Goal: Check status: Check status

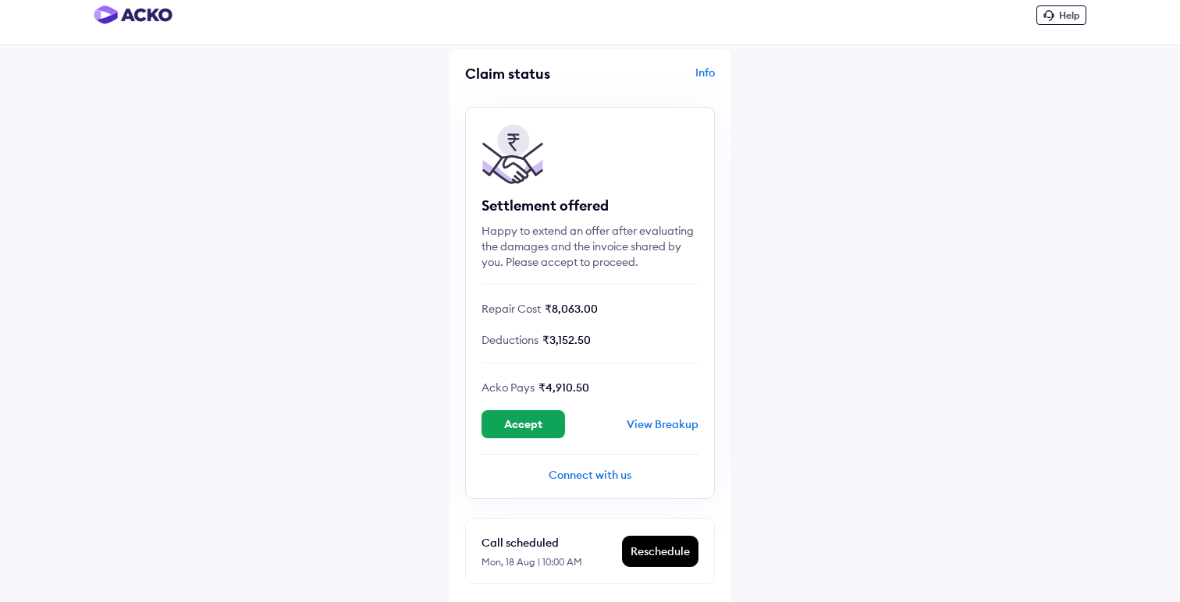
scroll to position [17, 0]
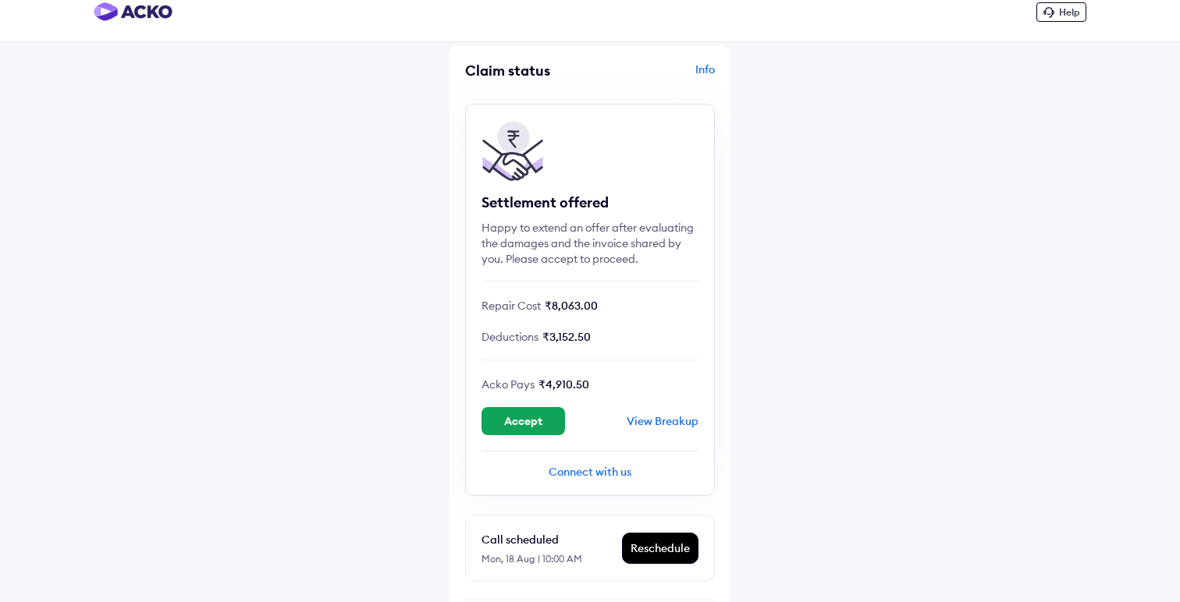
click at [674, 419] on div "View Breakup" at bounding box center [663, 421] width 72 height 14
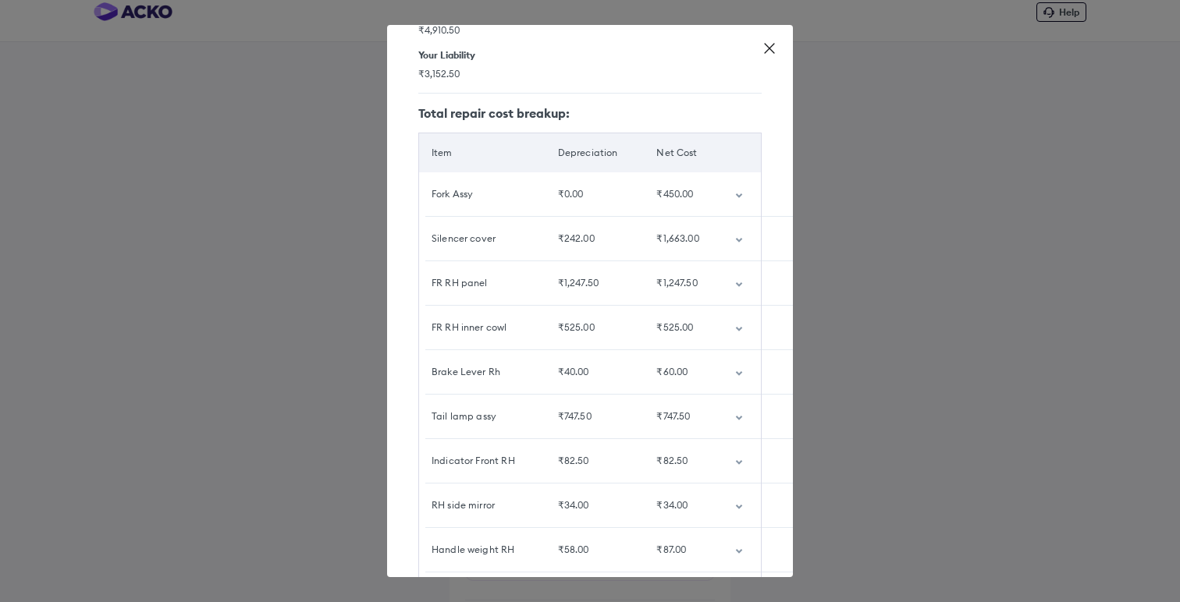
scroll to position [125, 0]
click at [738, 415] on icon "customized table" at bounding box center [739, 417] width 8 height 5
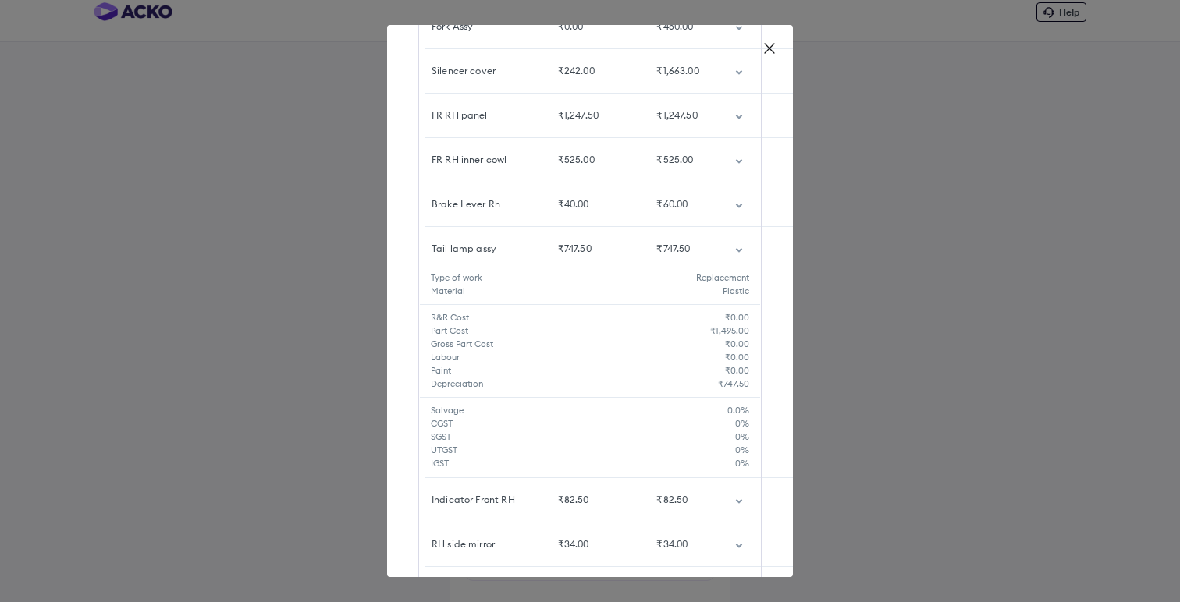
scroll to position [401, 0]
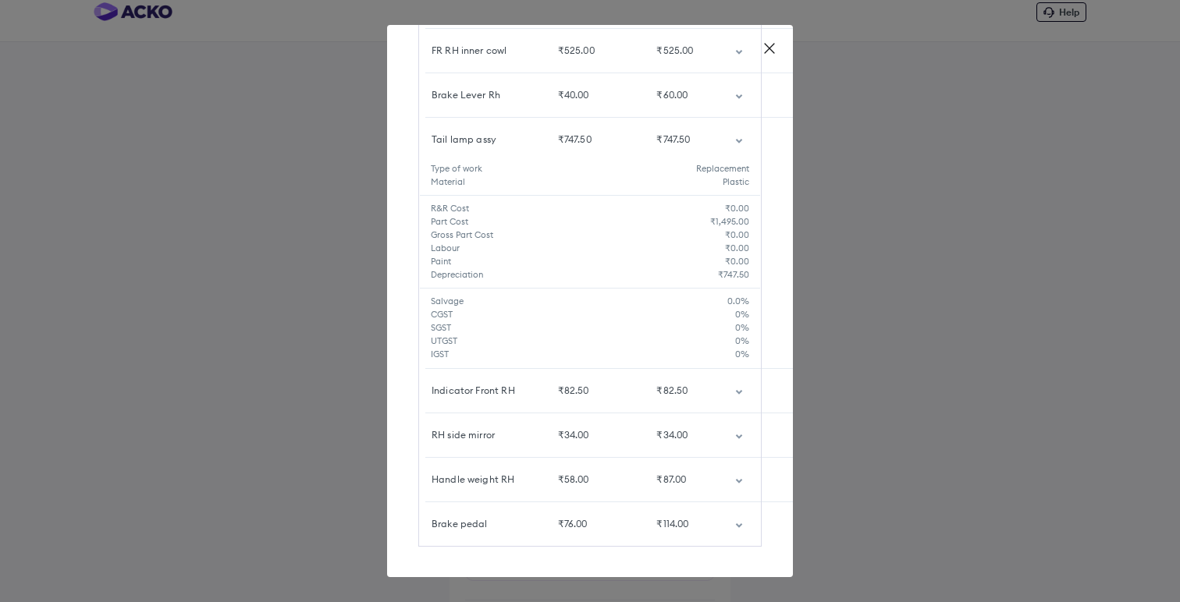
click at [730, 434] on td "customized table" at bounding box center [742, 436] width 39 height 44
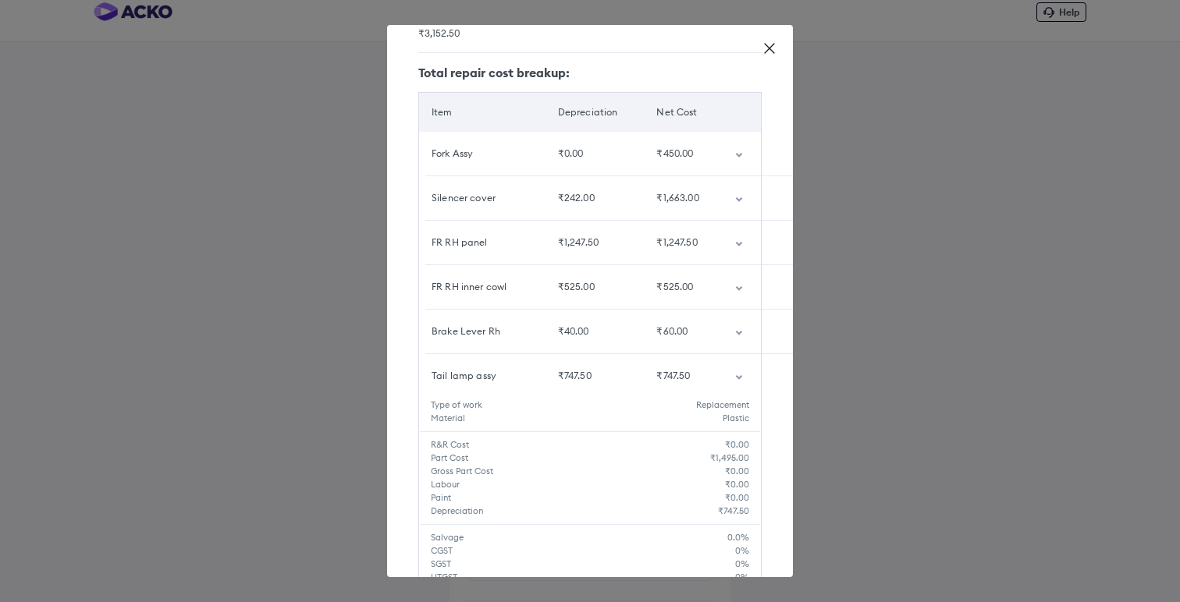
scroll to position [163, 0]
click at [730, 248] on td "customized table" at bounding box center [742, 244] width 39 height 44
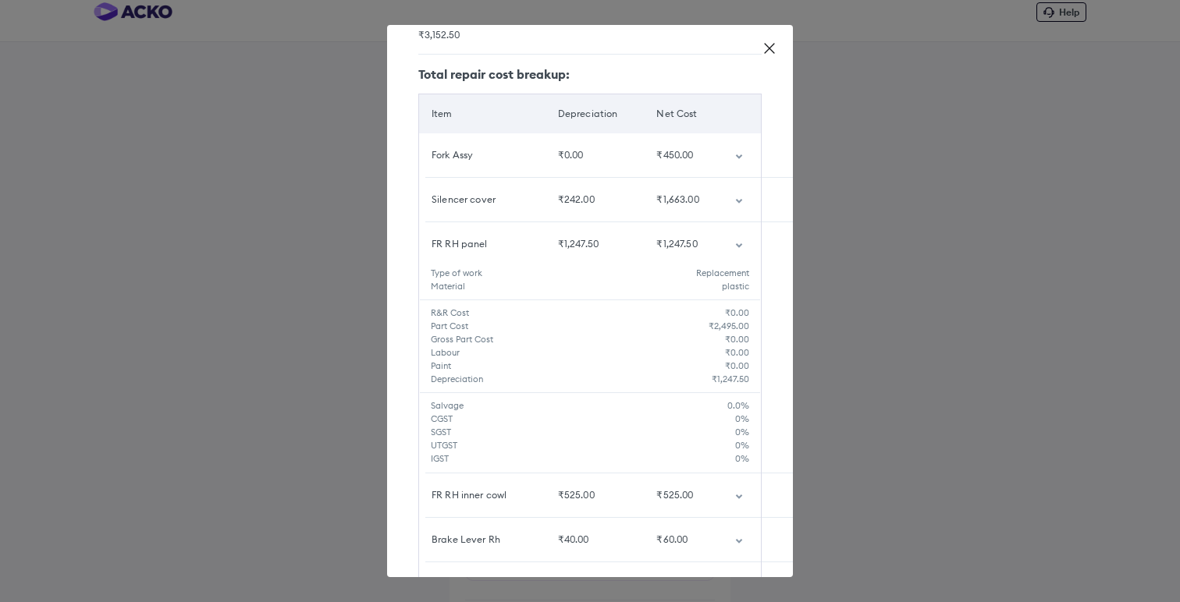
click at [746, 202] on td "customized table" at bounding box center [742, 200] width 39 height 44
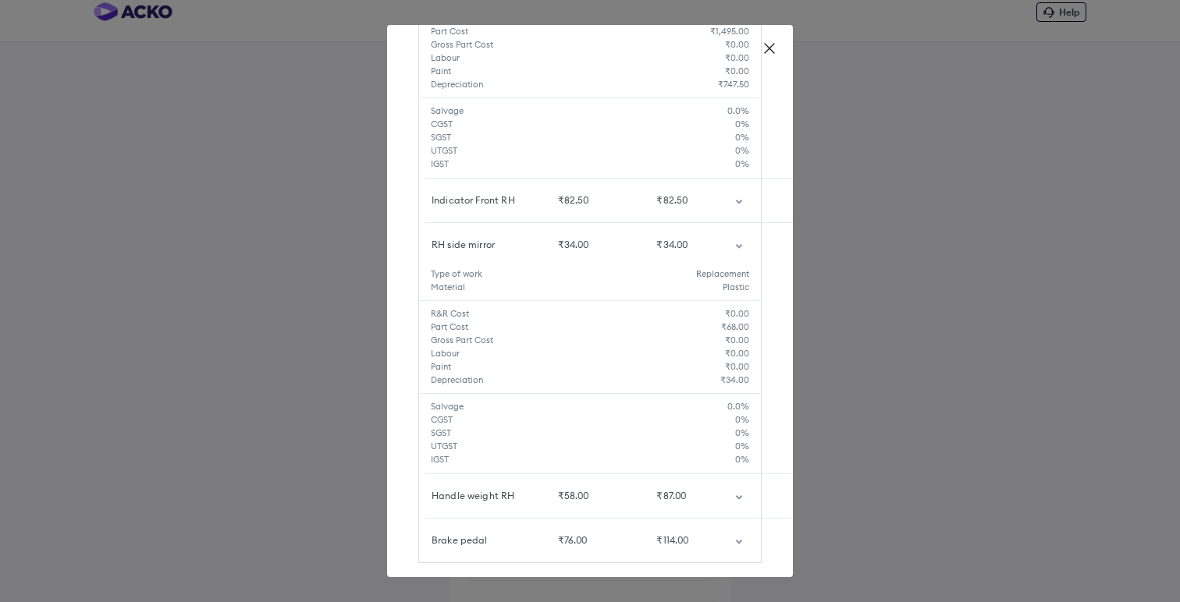
scroll to position [1022, 0]
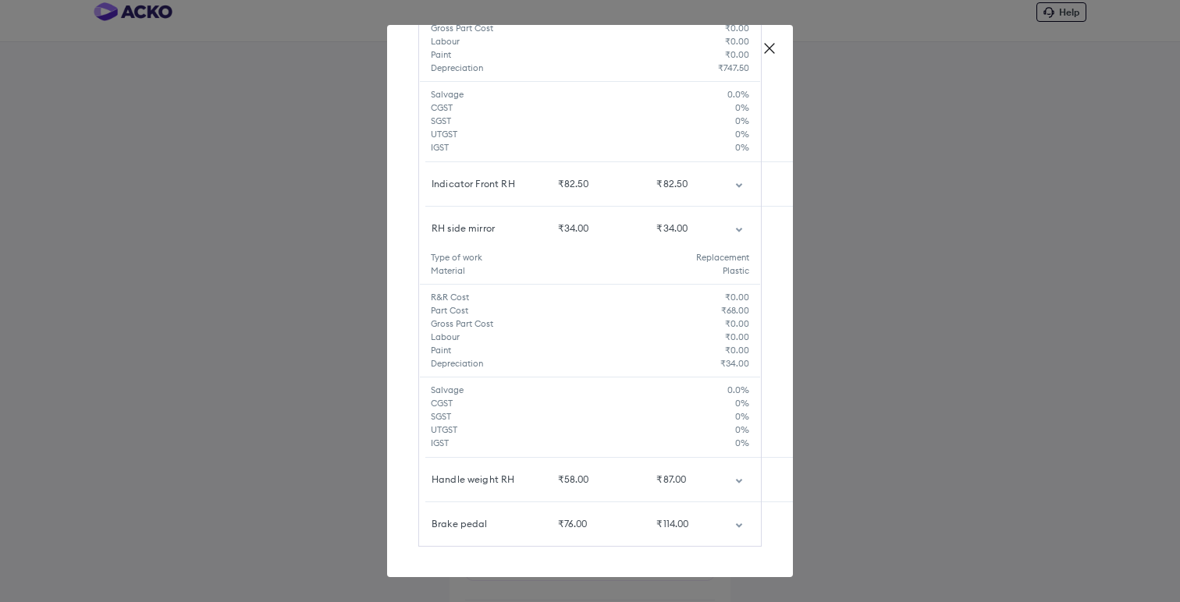
click at [768, 48] on icon at bounding box center [769, 48] width 9 height 9
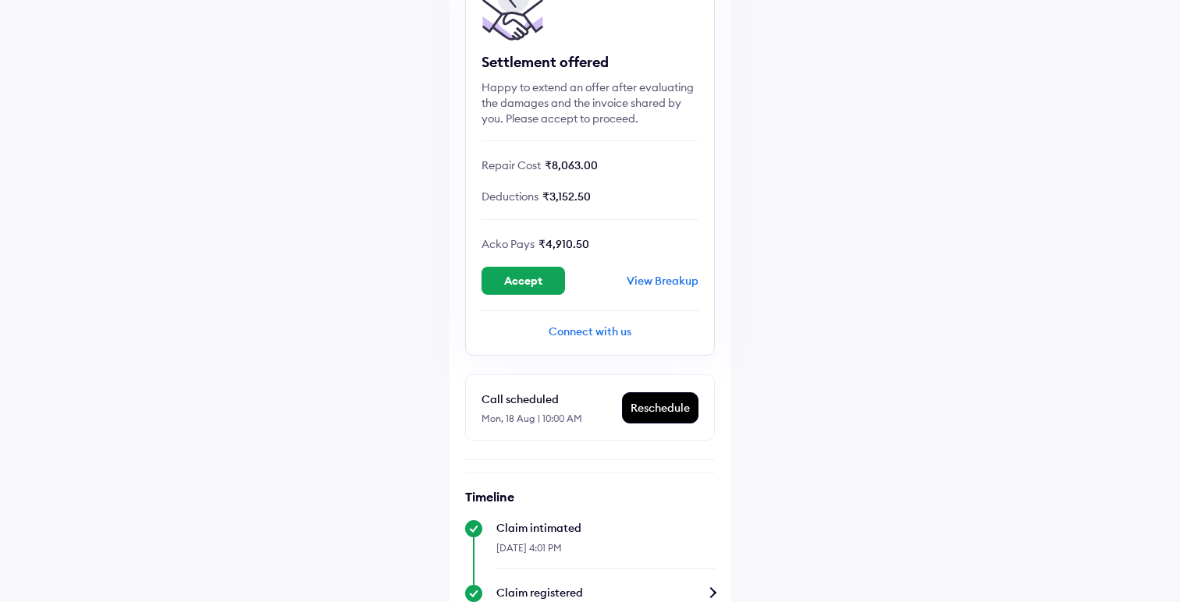
scroll to position [125, 0]
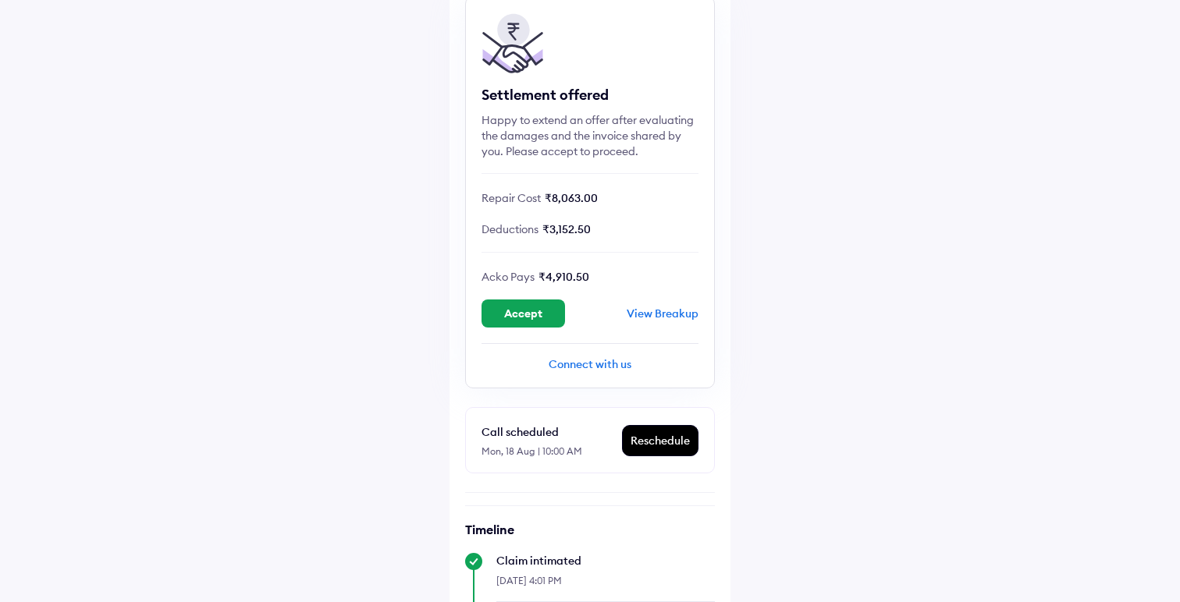
click at [656, 308] on div "View Breakup" at bounding box center [663, 314] width 72 height 14
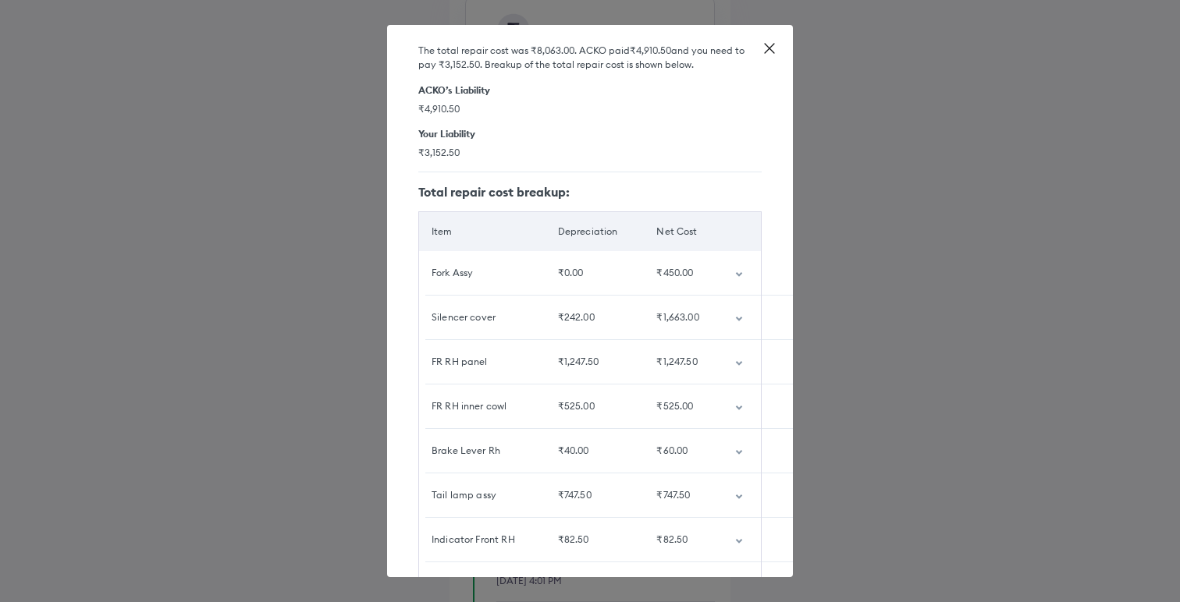
scroll to position [194, 0]
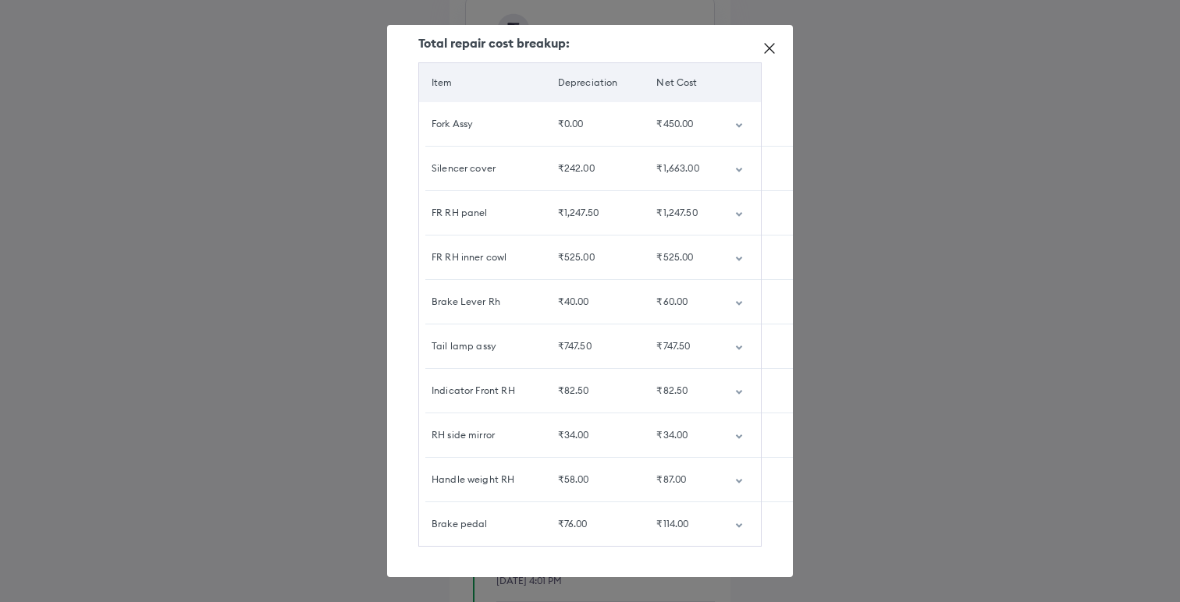
click at [738, 524] on icon "customized table" at bounding box center [739, 526] width 8 height 5
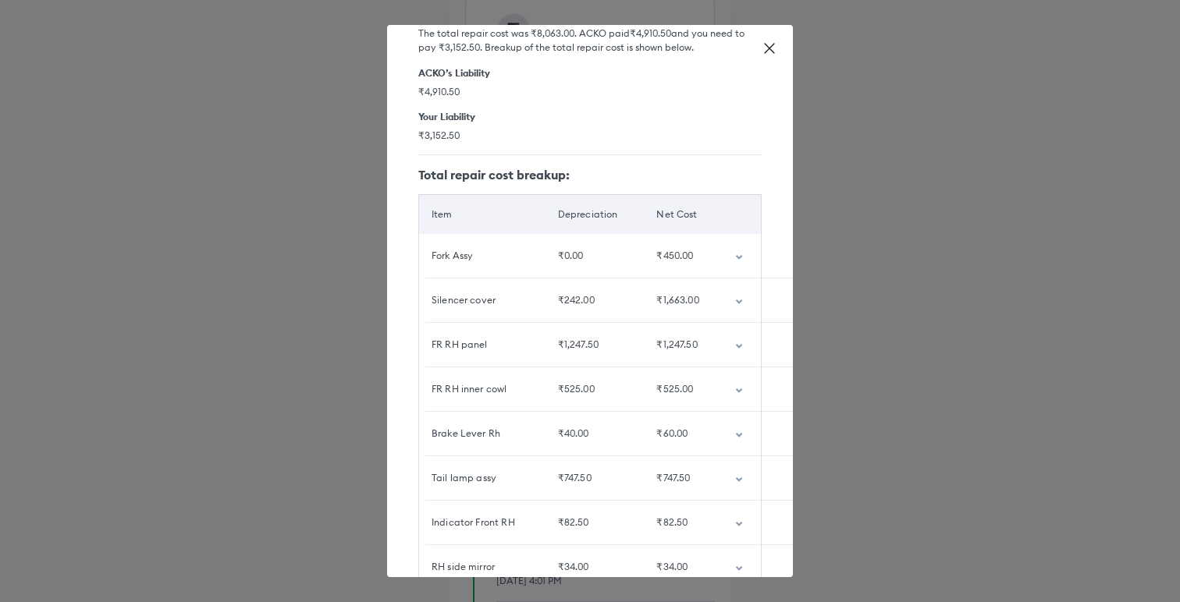
scroll to position [67, 0]
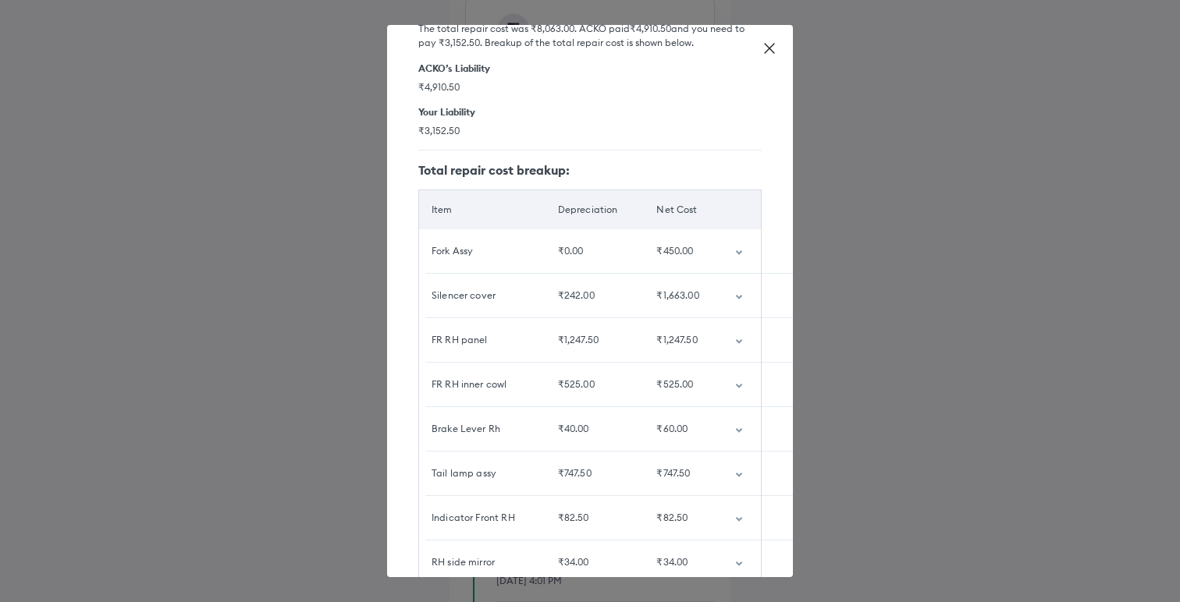
click at [735, 343] on icon "customized table" at bounding box center [739, 341] width 8 height 5
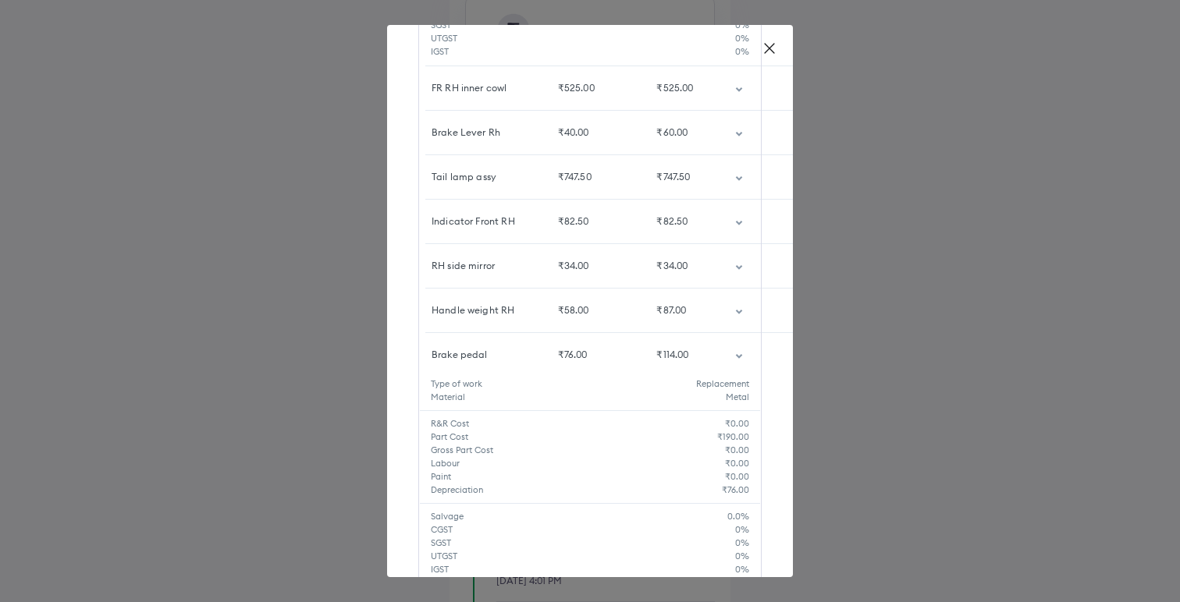
scroll to position [602, 0]
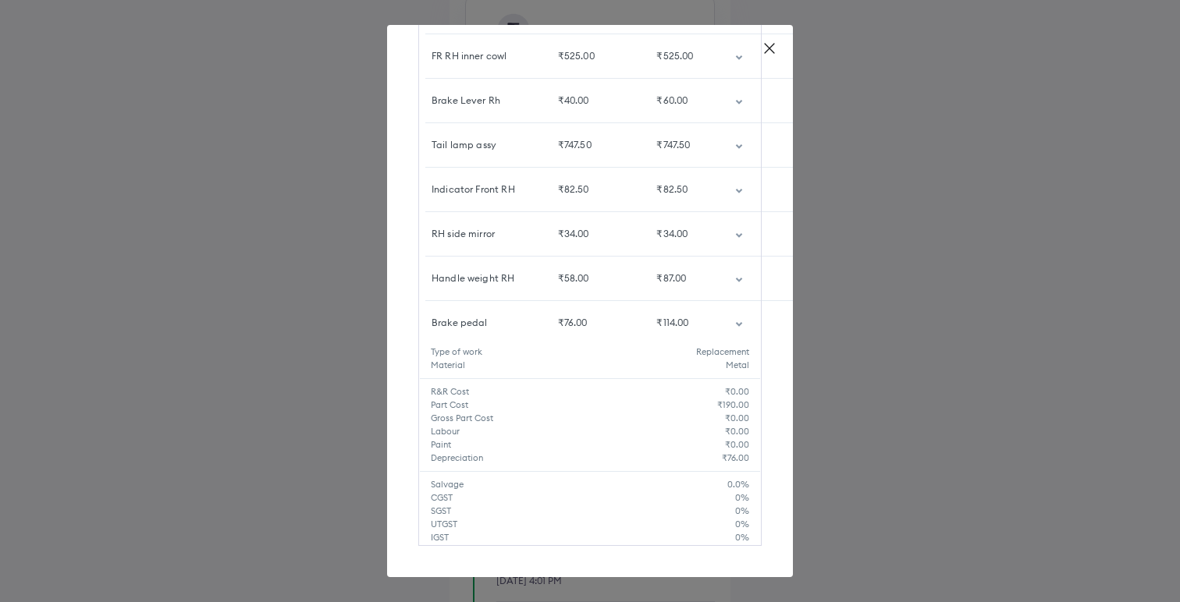
click at [737, 322] on icon "customized table" at bounding box center [739, 324] width 8 height 5
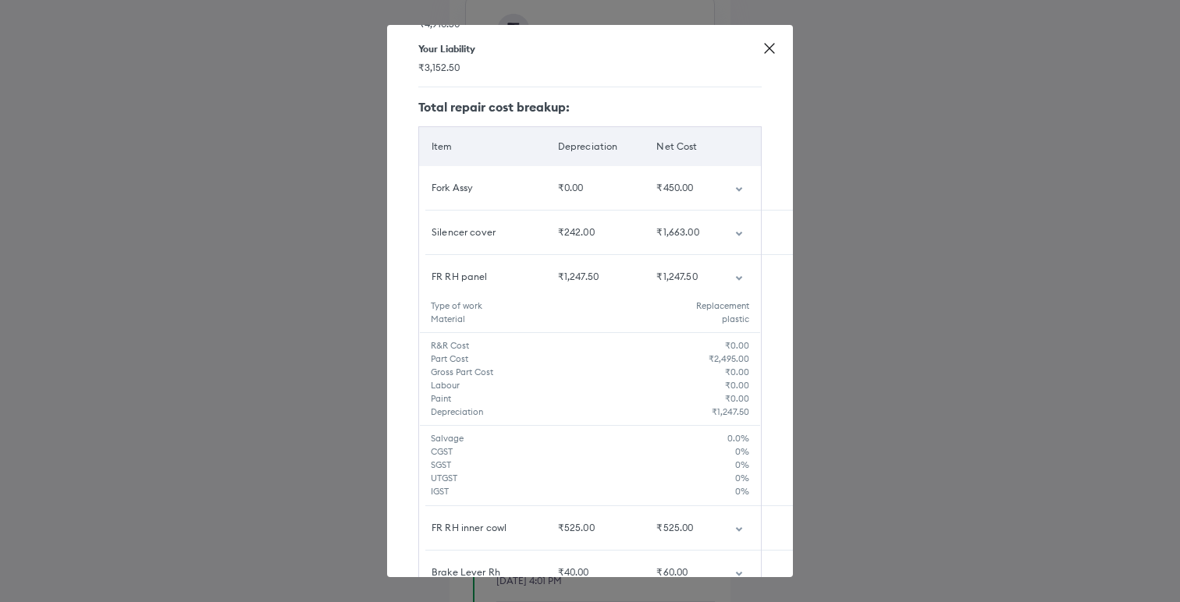
scroll to position [123, 0]
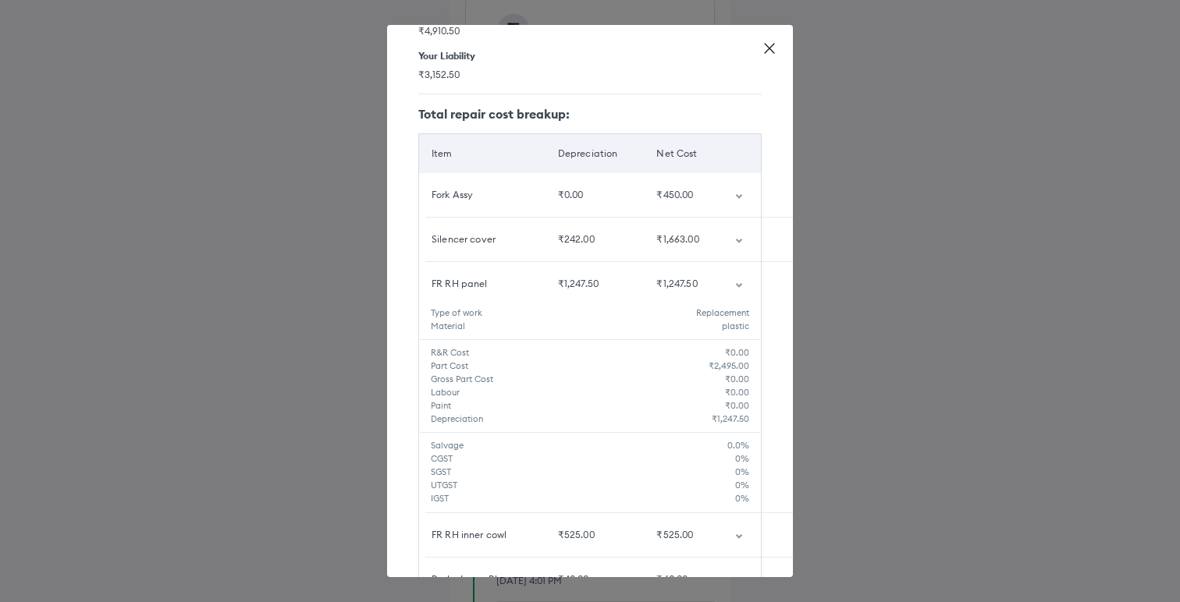
click at [737, 283] on icon "customized table" at bounding box center [739, 285] width 8 height 5
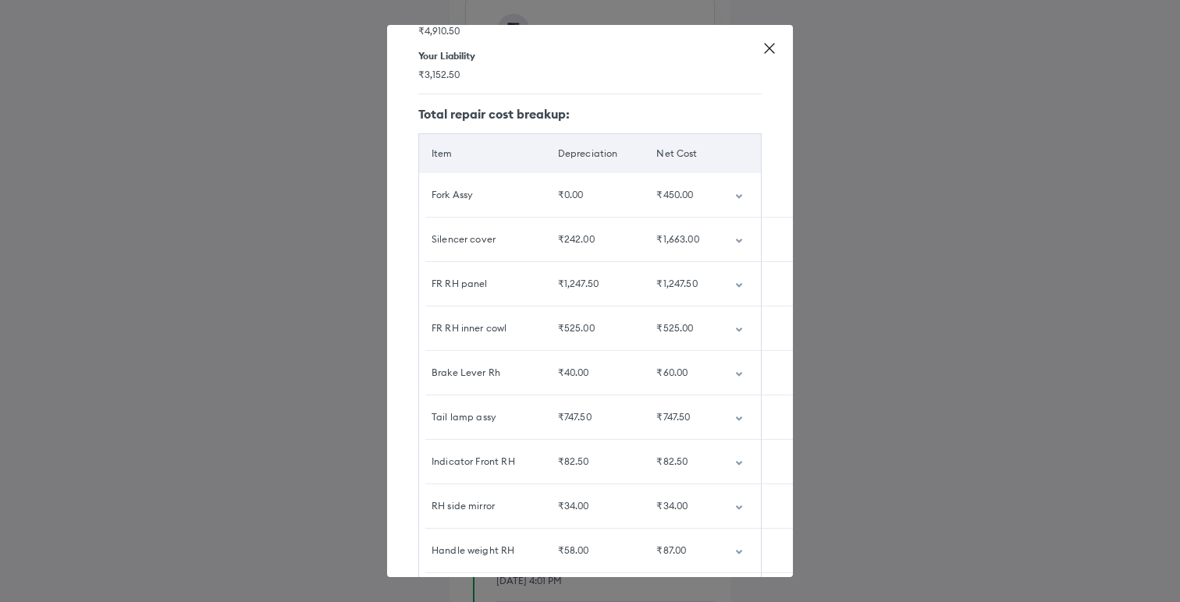
click at [739, 195] on icon "customized table" at bounding box center [739, 196] width 6 height 5
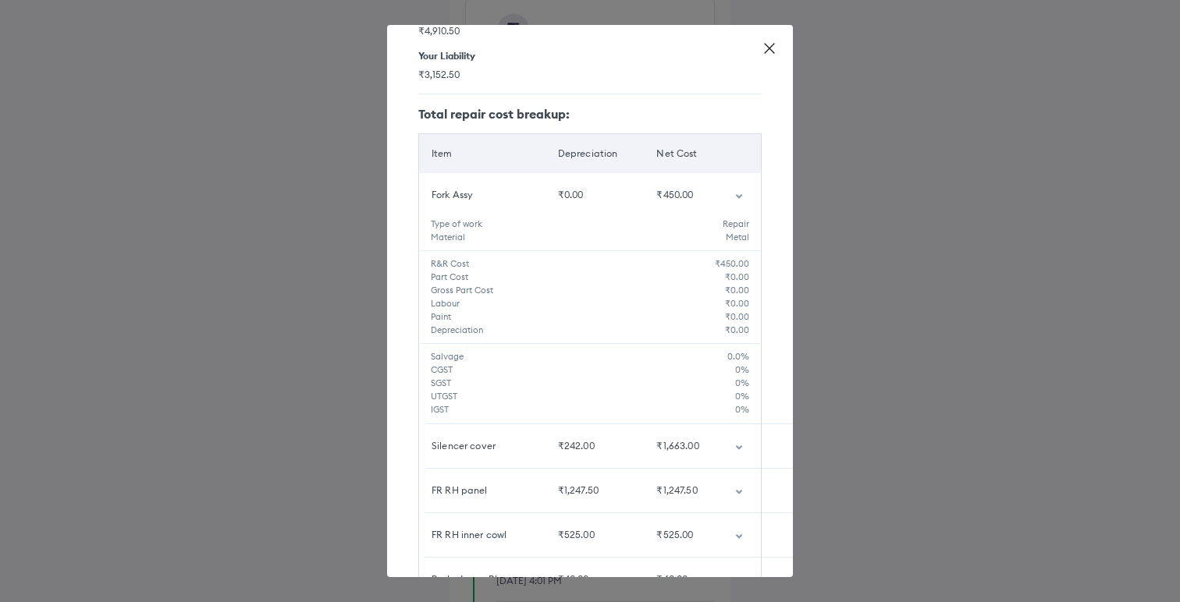
click at [741, 190] on td "customized table" at bounding box center [742, 195] width 39 height 44
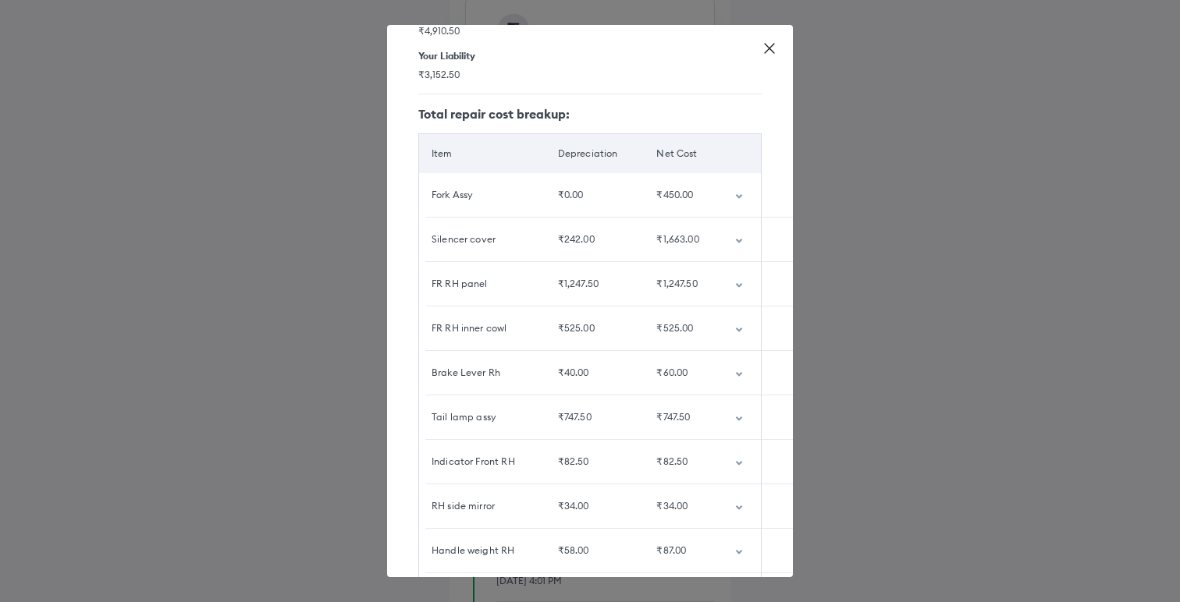
click at [746, 240] on td "customized table" at bounding box center [742, 240] width 39 height 44
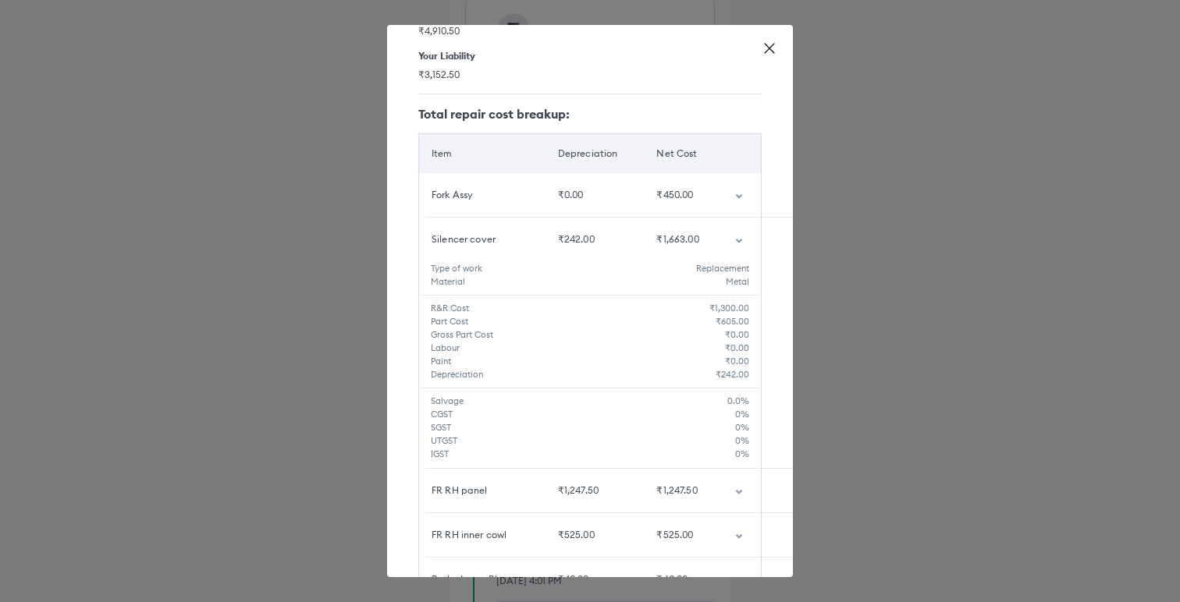
click at [746, 240] on td "customized table" at bounding box center [742, 240] width 39 height 44
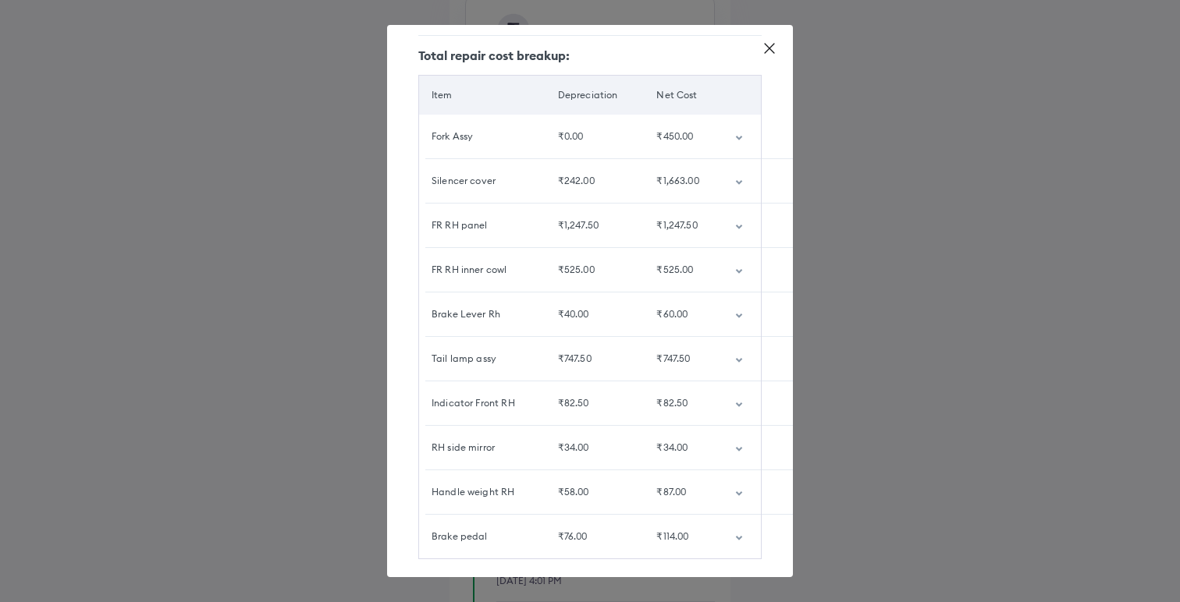
scroll to position [194, 0]
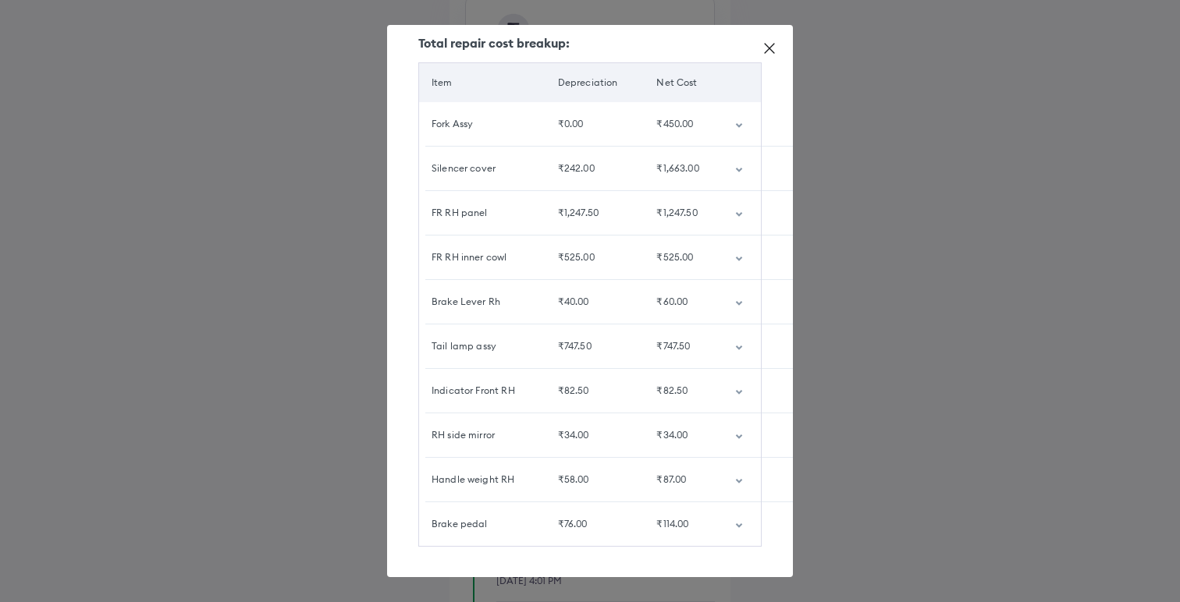
click at [741, 347] on icon "customized table" at bounding box center [739, 348] width 8 height 5
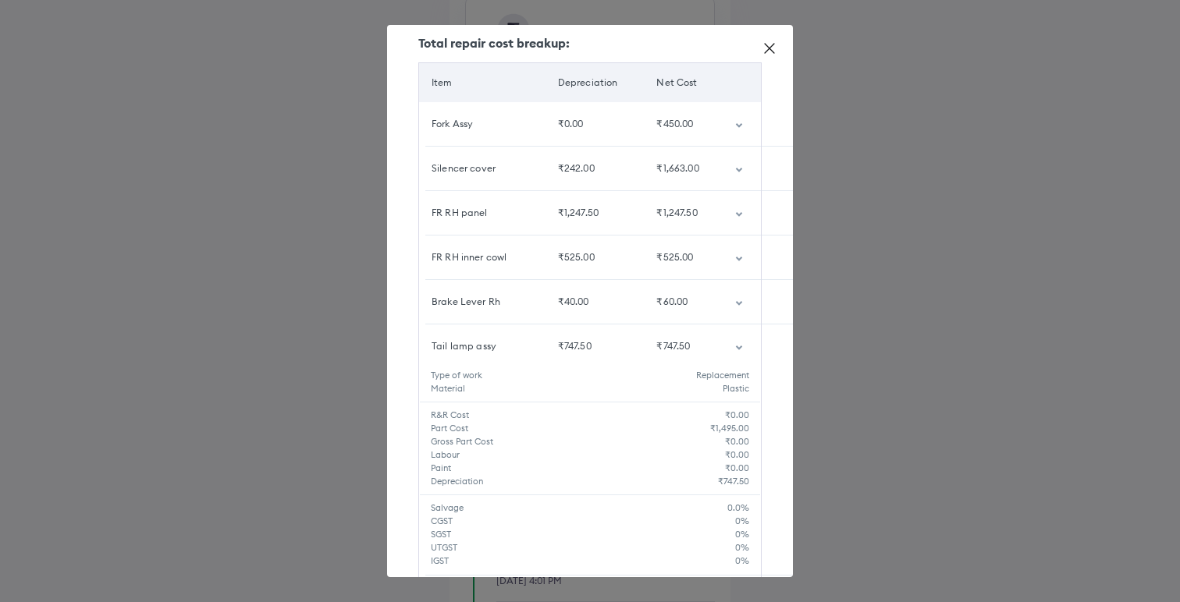
click at [741, 347] on icon "customized table" at bounding box center [739, 348] width 8 height 5
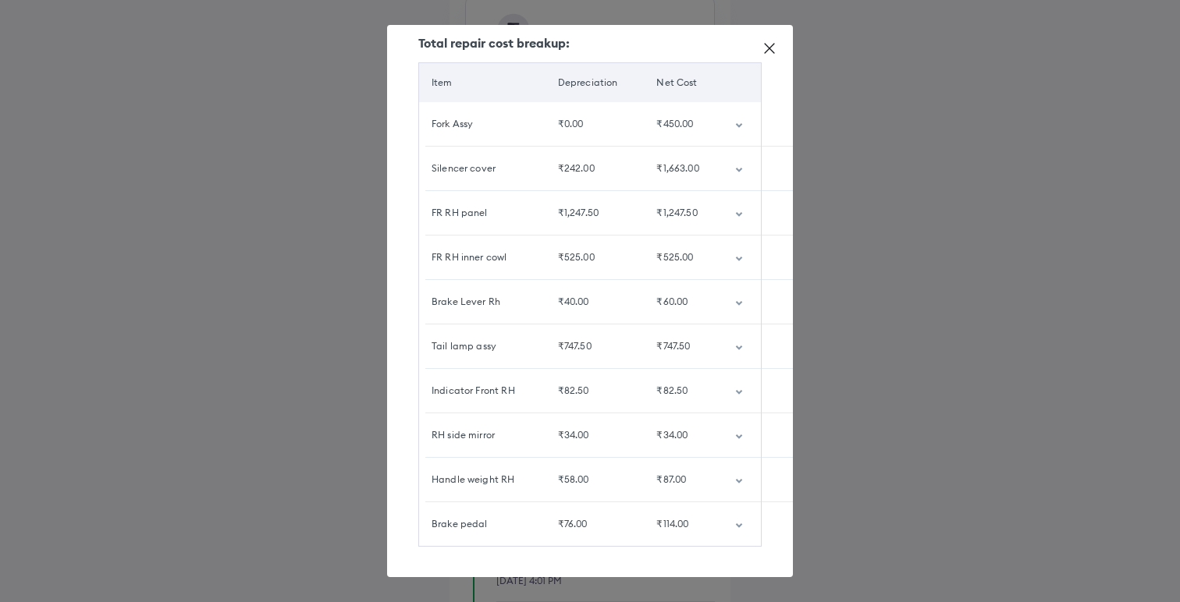
click at [740, 213] on icon "customized table" at bounding box center [739, 214] width 6 height 5
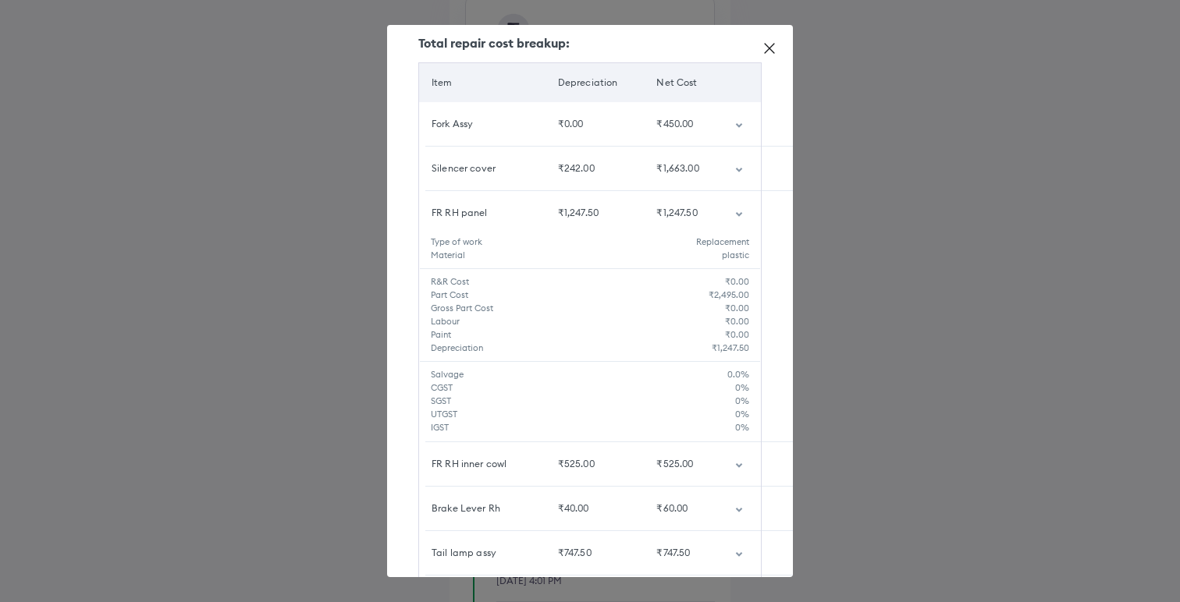
click at [740, 213] on icon "customized table" at bounding box center [739, 214] width 6 height 5
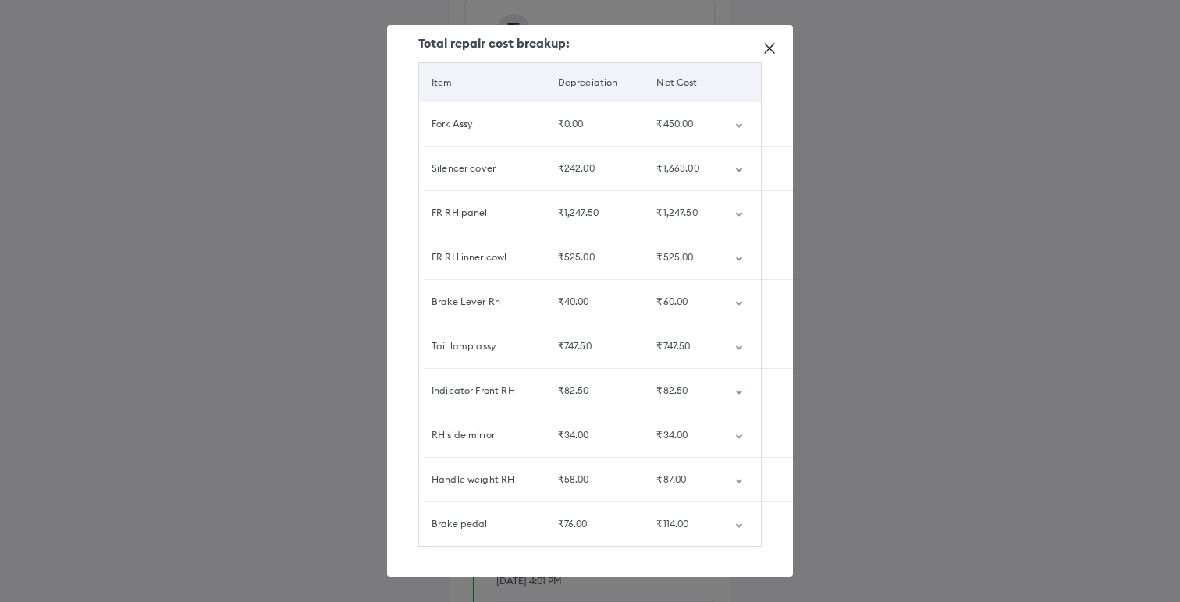
click at [770, 49] on icon at bounding box center [769, 48] width 9 height 9
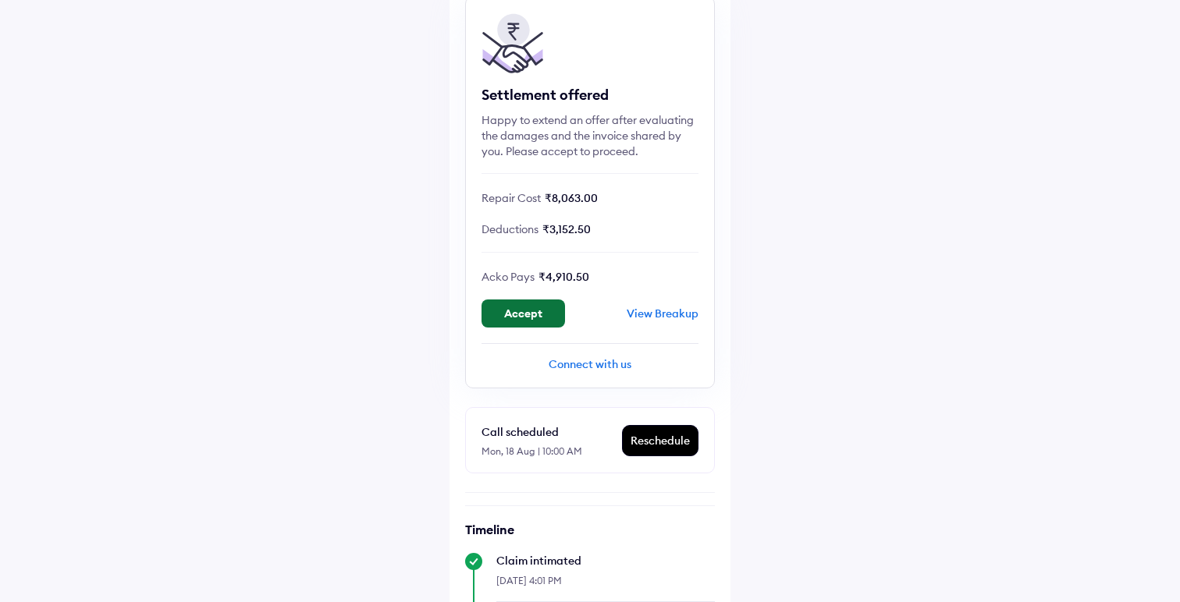
click at [514, 315] on button "Accept" at bounding box center [524, 314] width 84 height 28
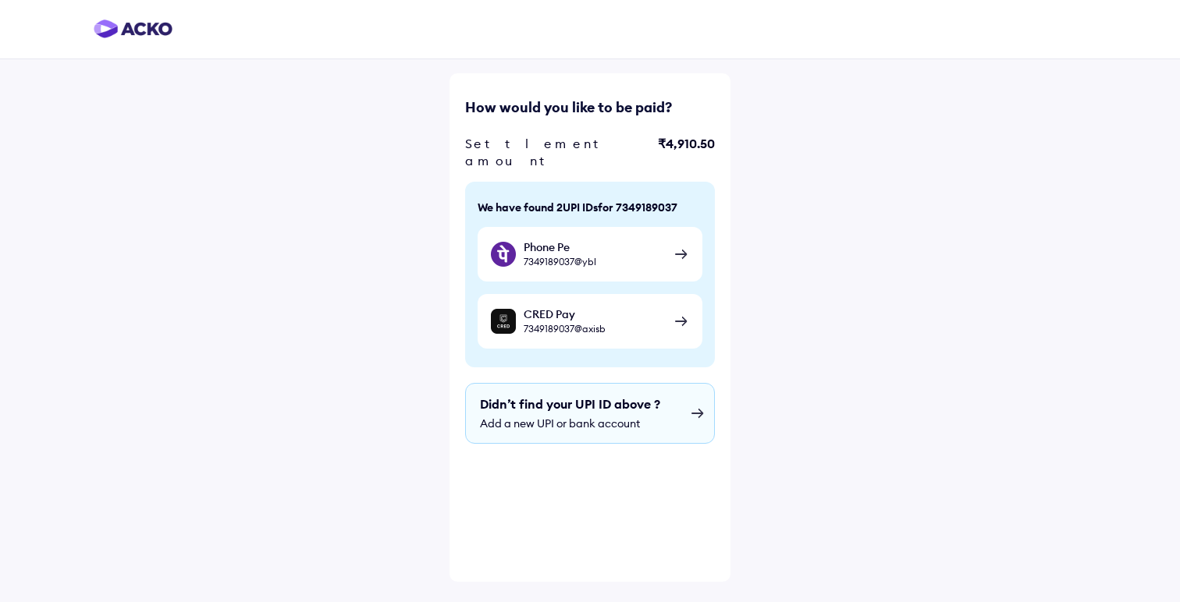
click at [603, 417] on span "Add a new UPI or bank account" at bounding box center [590, 424] width 220 height 14
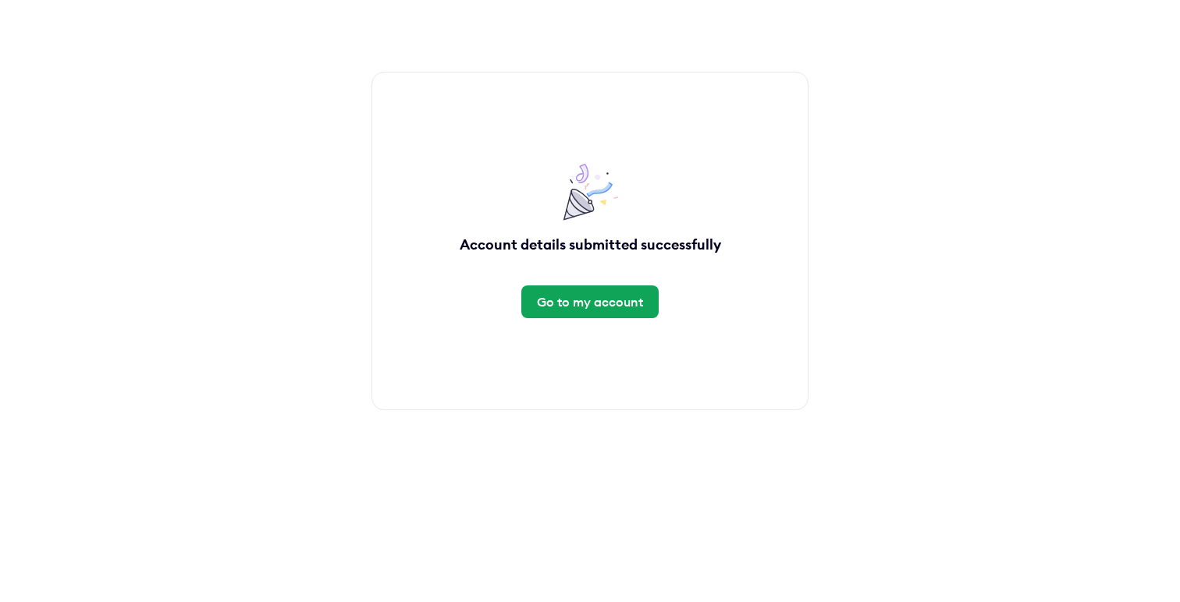
click at [613, 311] on div "Go to my account" at bounding box center [589, 302] width 137 height 33
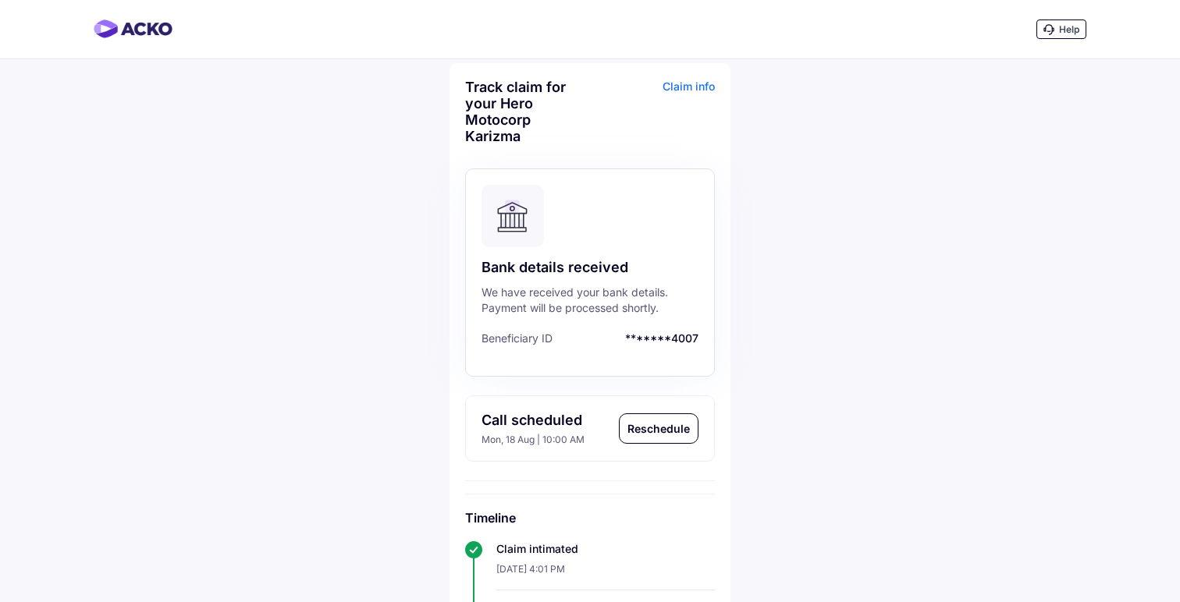
click at [133, 27] on img at bounding box center [133, 29] width 79 height 19
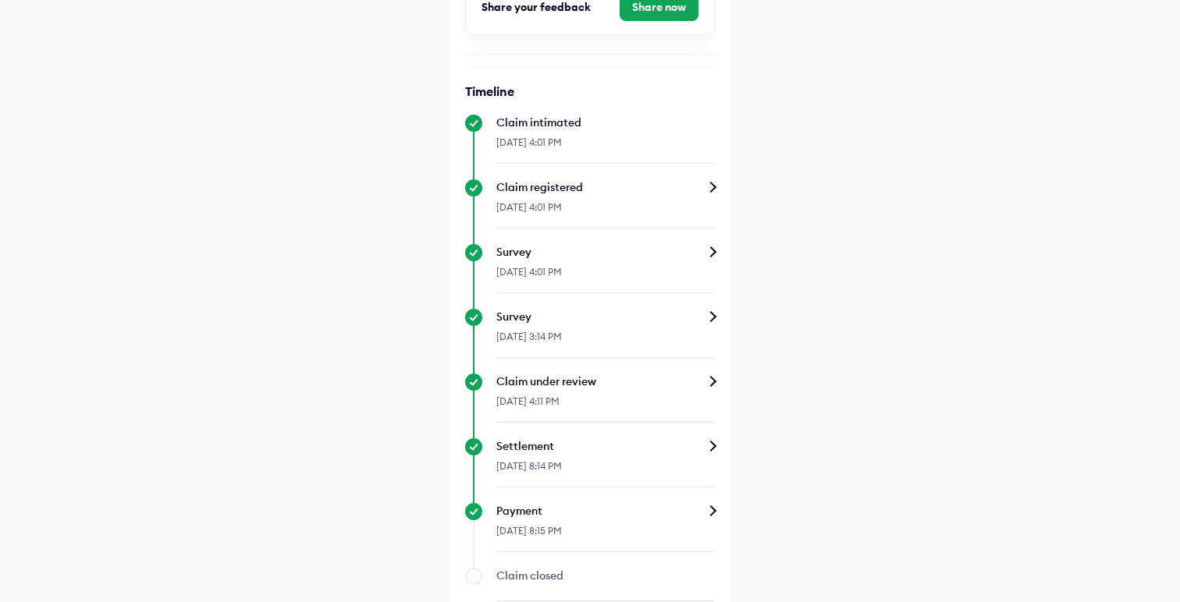
scroll to position [416, 0]
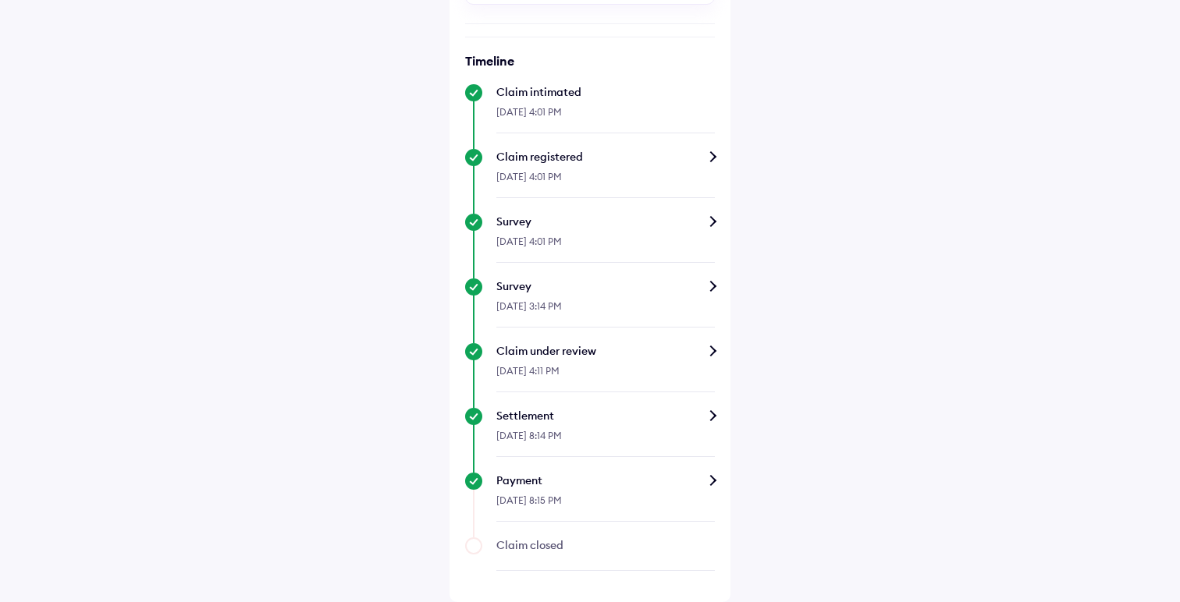
click at [652, 481] on div "Payment" at bounding box center [605, 481] width 219 height 16
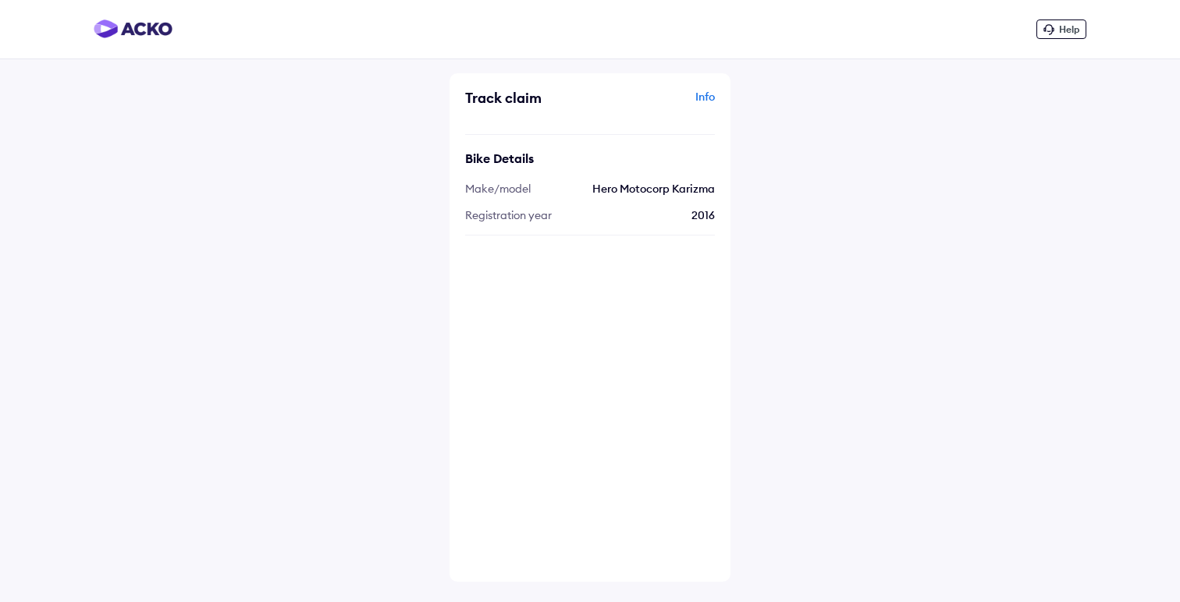
click at [166, 28] on img at bounding box center [133, 29] width 79 height 19
